Goal: Task Accomplishment & Management: Complete application form

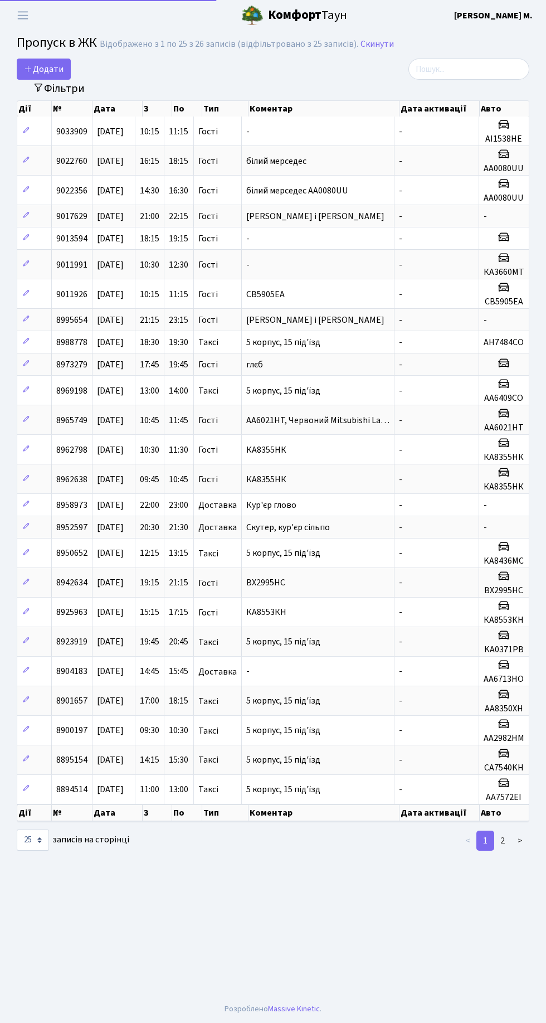
select select "25"
click at [50, 70] on span "Додати" at bounding box center [44, 69] width 40 height 12
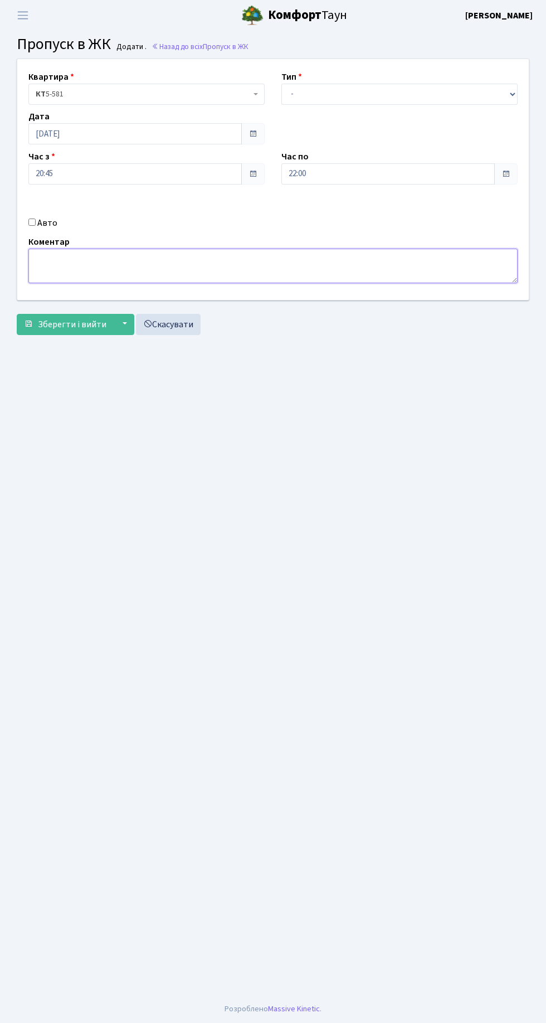
click at [215, 265] on textarea at bounding box center [272, 266] width 489 height 35
type textarea "[PERSON_NAME] і [PERSON_NAME]"
click at [426, 94] on select "- Доставка Таксі Гості Сервіс" at bounding box center [400, 94] width 236 height 21
select select "3"
click at [282, 84] on select "- Доставка Таксі Гості Сервіс" at bounding box center [400, 94] width 236 height 21
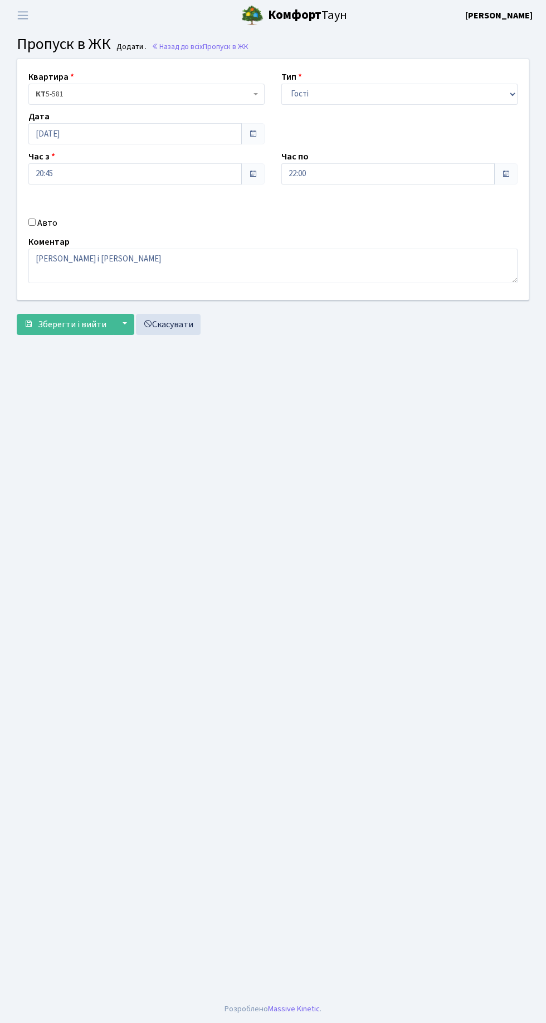
click at [513, 168] on span at bounding box center [505, 173] width 23 height 21
click at [88, 318] on span "Зберегти і вийти" at bounding box center [72, 324] width 69 height 12
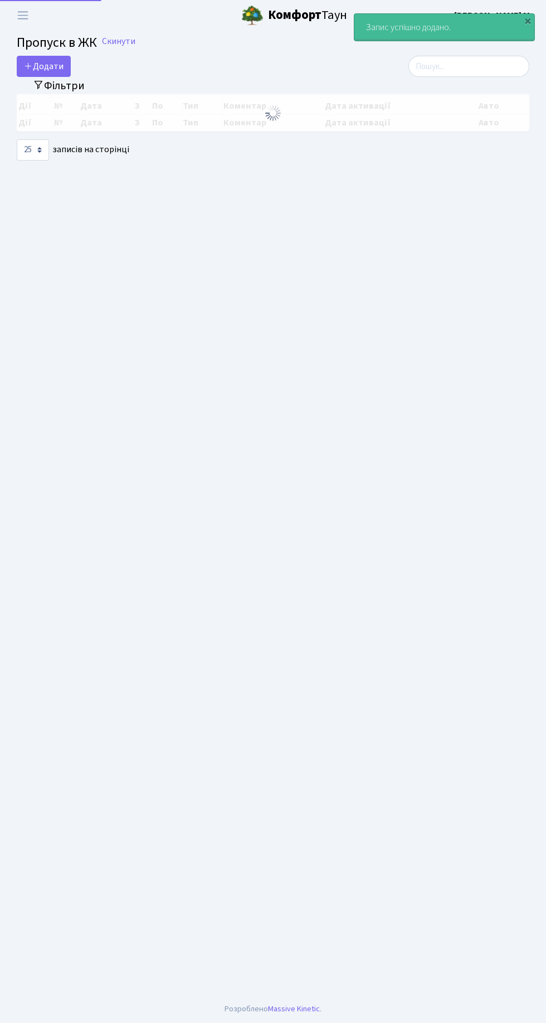
select select "25"
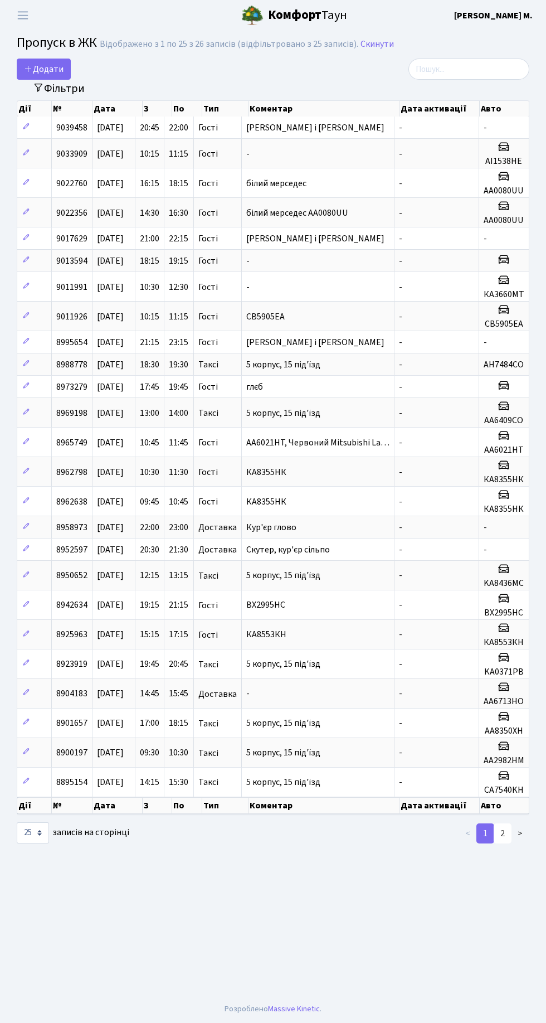
click at [503, 827] on link "2" at bounding box center [503, 833] width 18 height 20
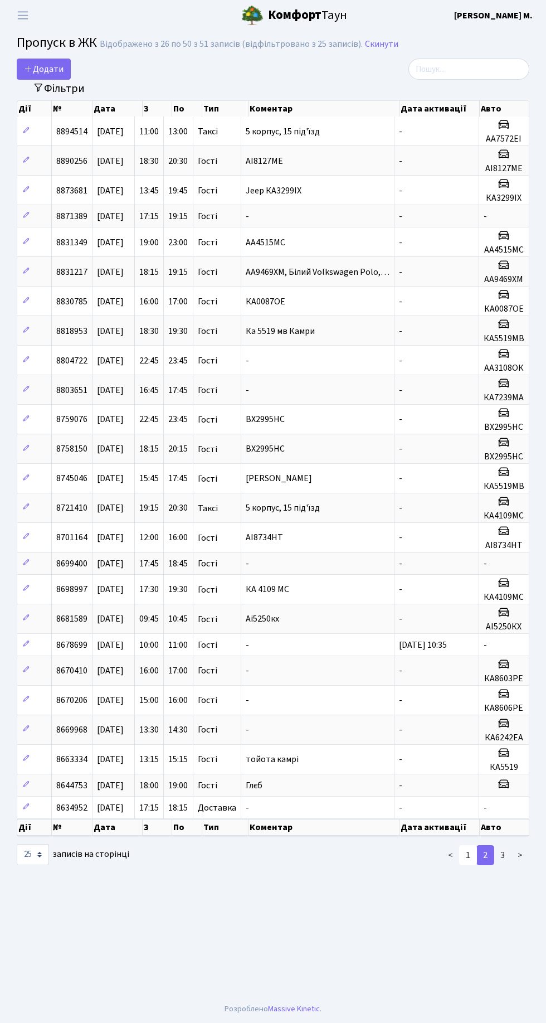
click at [465, 851] on link "1" at bounding box center [468, 855] width 18 height 20
